Goal: Communication & Community: Answer question/provide support

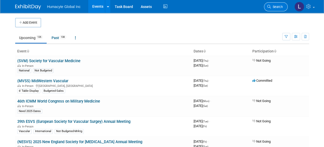
click at [278, 6] on span "Search" at bounding box center [277, 7] width 12 height 4
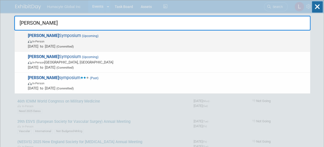
type input "[PERSON_NAME]"
click at [79, 41] on span "In-Person" at bounding box center [167, 41] width 279 height 5
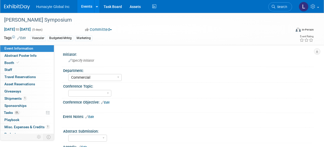
select select "Commercial"
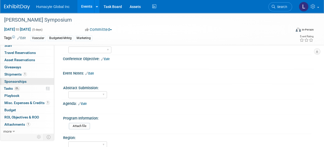
scroll to position [51, 0]
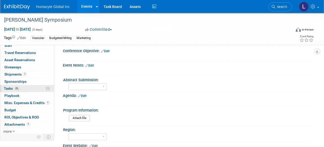
click at [10, 87] on span "Tasks 0%" at bounding box center [12, 88] width 16 height 4
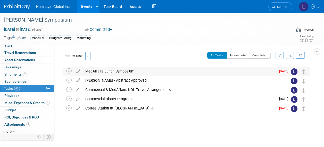
click at [115, 72] on div "MedAffairs Lunch Symposium" at bounding box center [179, 71] width 193 height 9
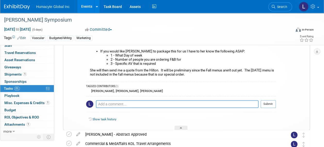
scroll to position [77, 0]
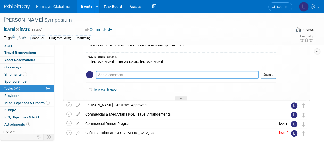
click at [118, 74] on textarea at bounding box center [177, 75] width 162 height 8
type textarea "T"
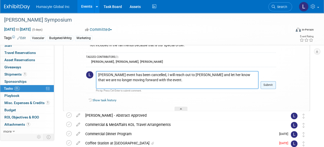
type textarea "Per Carlos event has been cancelled, I will reach out to Jackie and let her kno…"
click at [269, 84] on button "Submit" at bounding box center [267, 85] width 15 height 8
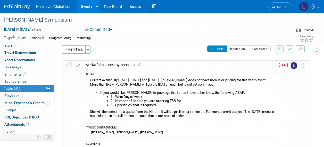
scroll to position [0, 0]
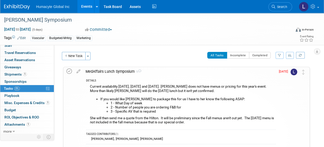
click at [69, 72] on icon at bounding box center [68, 71] width 5 height 5
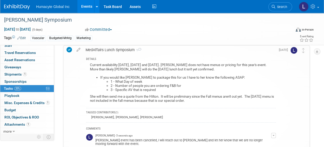
scroll to position [103, 0]
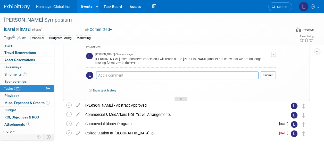
click at [180, 100] on icon at bounding box center [181, 99] width 2 height 3
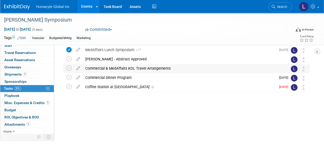
click at [144, 68] on div "Commercial & MedAffairs KOL Travel Arrangements" at bounding box center [181, 68] width 197 height 9
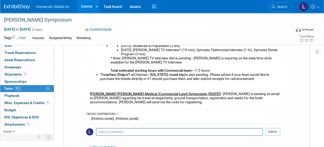
scroll to position [99, 0]
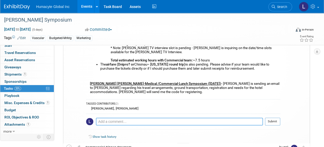
click at [135, 118] on textarea at bounding box center [179, 122] width 167 height 8
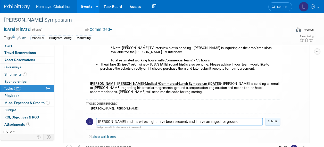
type textarea "Dr. Moore and his wife's flight have been secured, and I have arranged for grou…"
click at [271, 118] on button "Submit" at bounding box center [272, 122] width 15 height 8
